Goal: Information Seeking & Learning: Learn about a topic

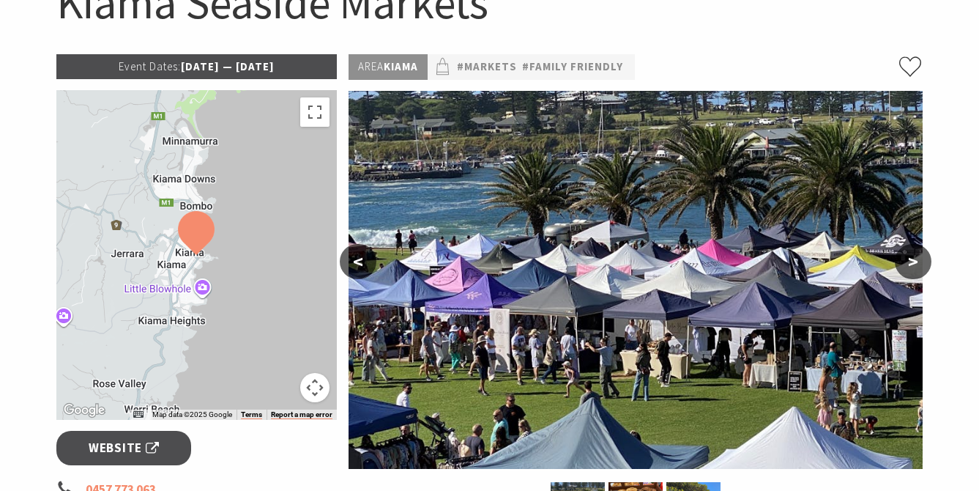
scroll to position [184, 0]
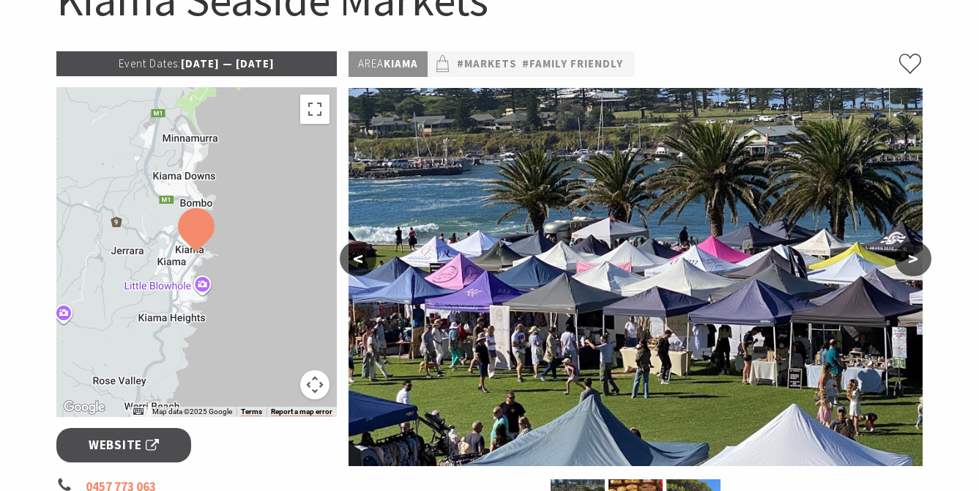
click at [914, 256] on button ">" at bounding box center [913, 258] width 37 height 35
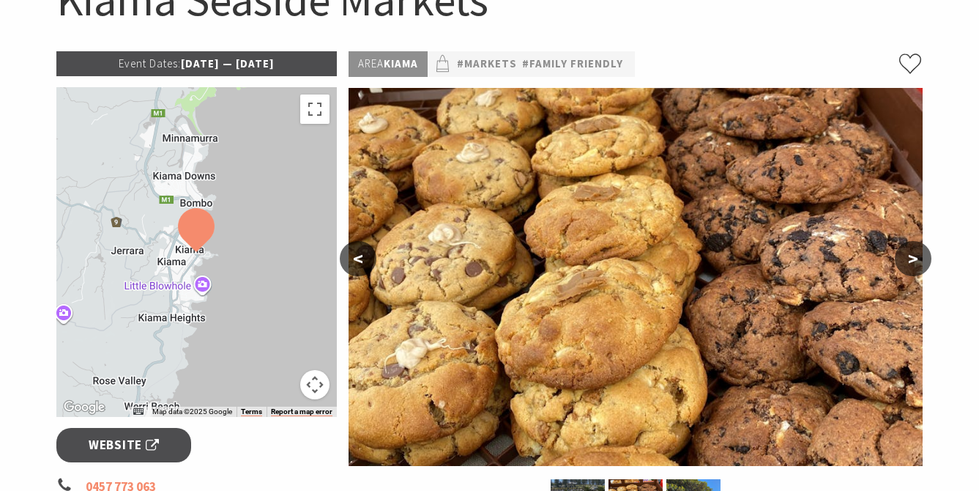
click at [914, 241] on button ">" at bounding box center [913, 258] width 37 height 35
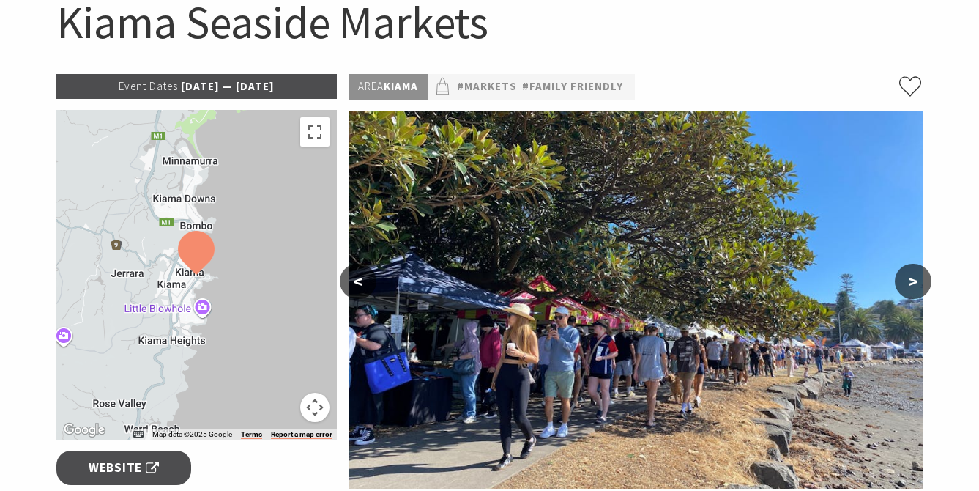
scroll to position [183, 0]
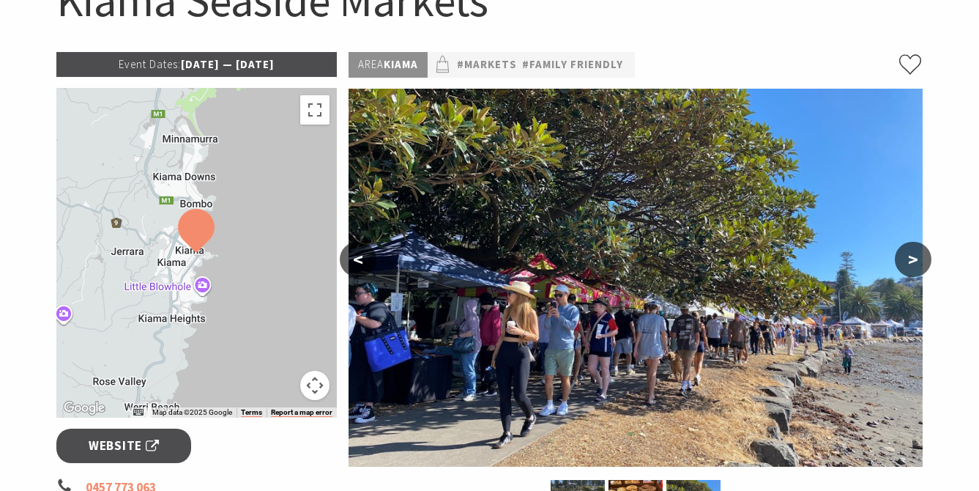
click at [925, 259] on button ">" at bounding box center [913, 259] width 37 height 35
click at [916, 261] on button ">" at bounding box center [913, 259] width 37 height 35
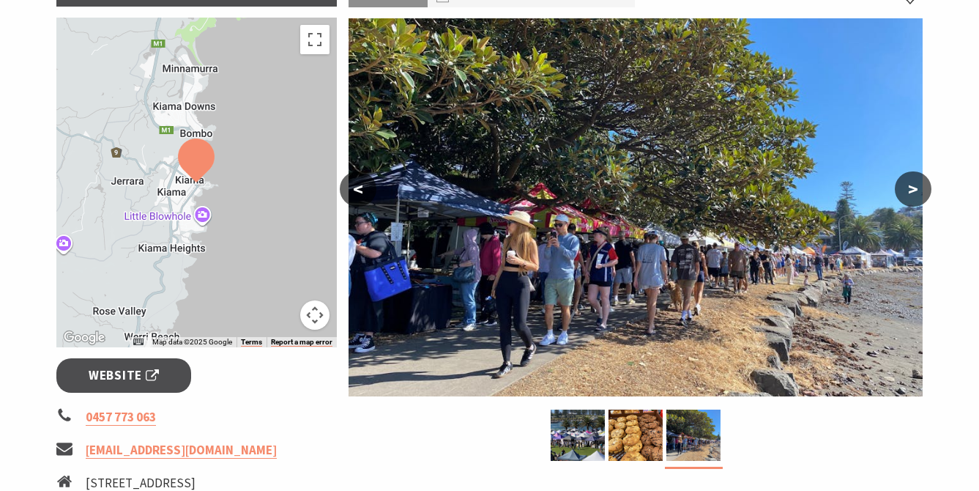
scroll to position [257, 0]
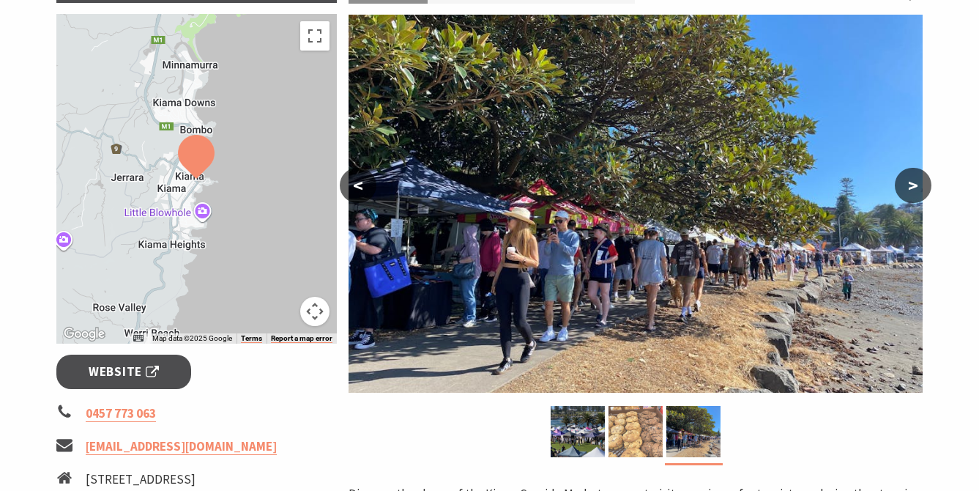
click at [621, 433] on img at bounding box center [635, 431] width 54 height 51
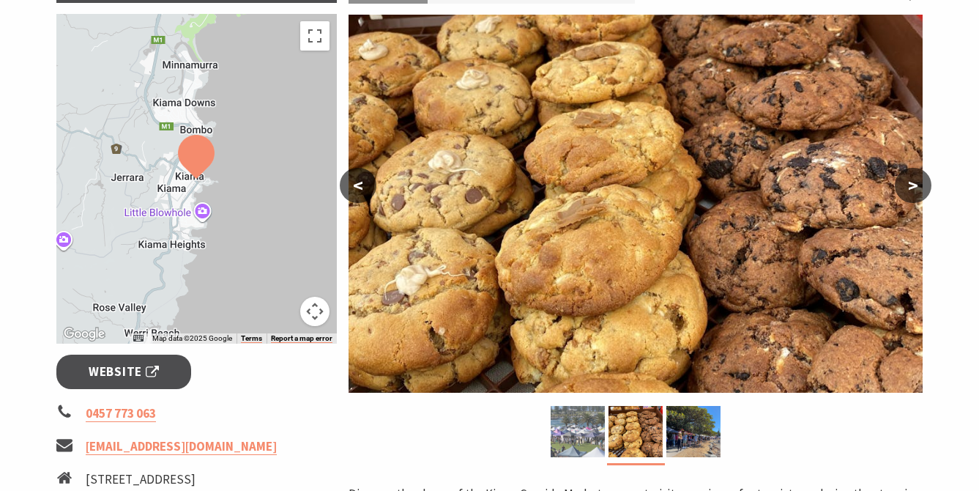
click at [595, 434] on img at bounding box center [578, 431] width 54 height 51
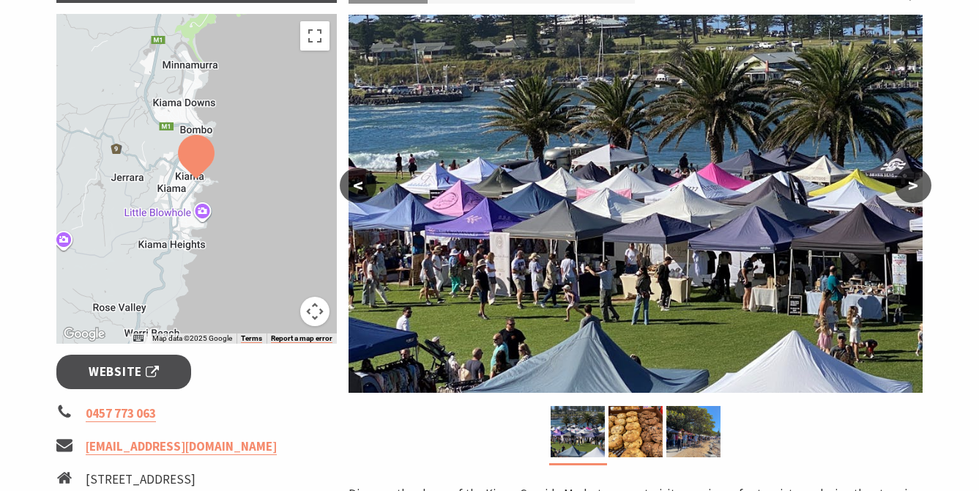
click at [910, 186] on button ">" at bounding box center [913, 185] width 37 height 35
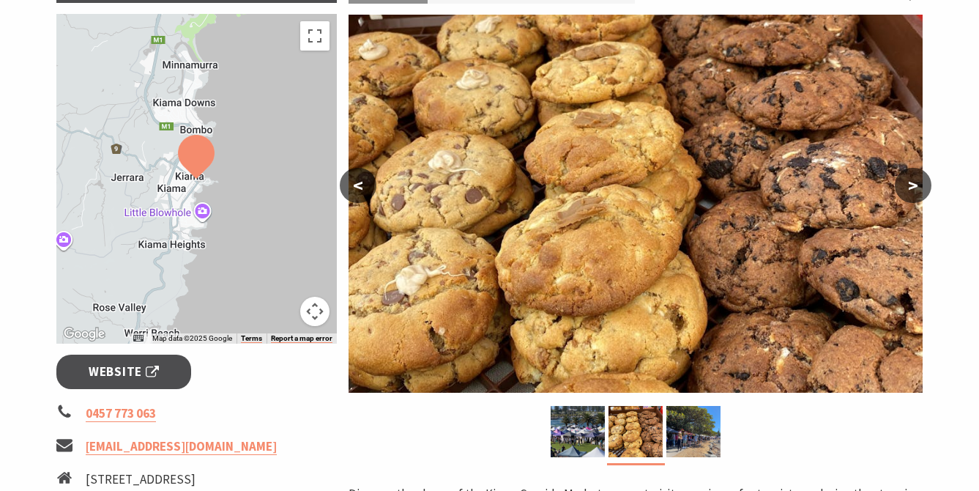
click at [910, 186] on button ">" at bounding box center [913, 185] width 37 height 35
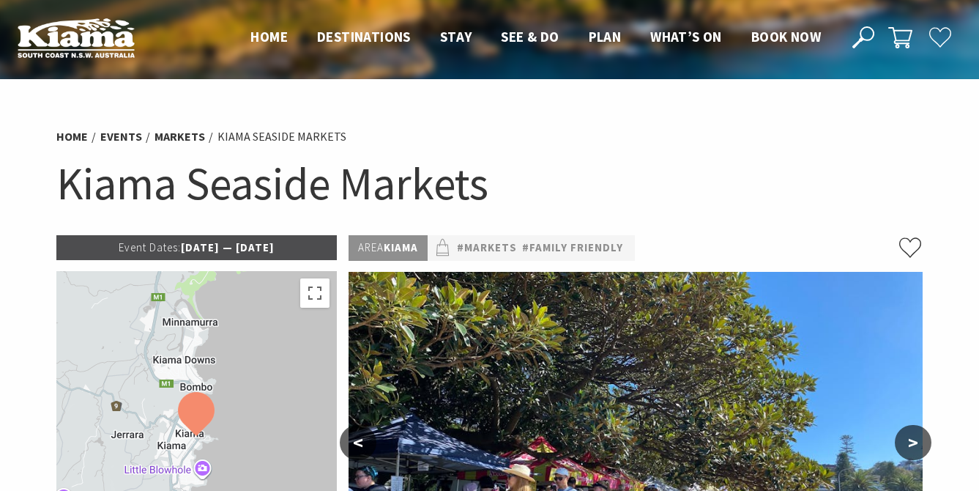
scroll to position [0, 0]
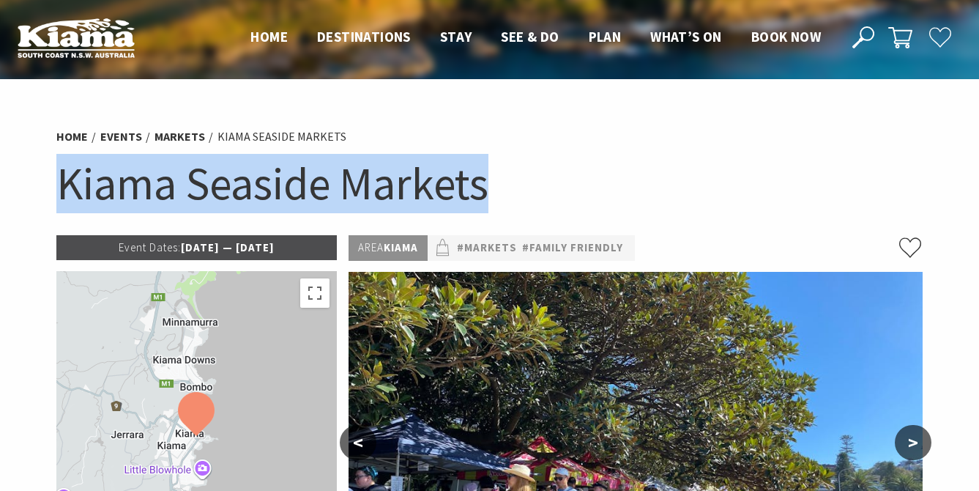
drag, startPoint x: 53, startPoint y: 175, endPoint x: 505, endPoint y: 170, distance: 452.5
click at [505, 170] on div "Home Events Markets Kiama Seaside Markets Kiama Seaside Markets" at bounding box center [490, 177] width 879 height 116
copy h1 "Kiama Seaside Markets"
